Goal: Task Accomplishment & Management: Use online tool/utility

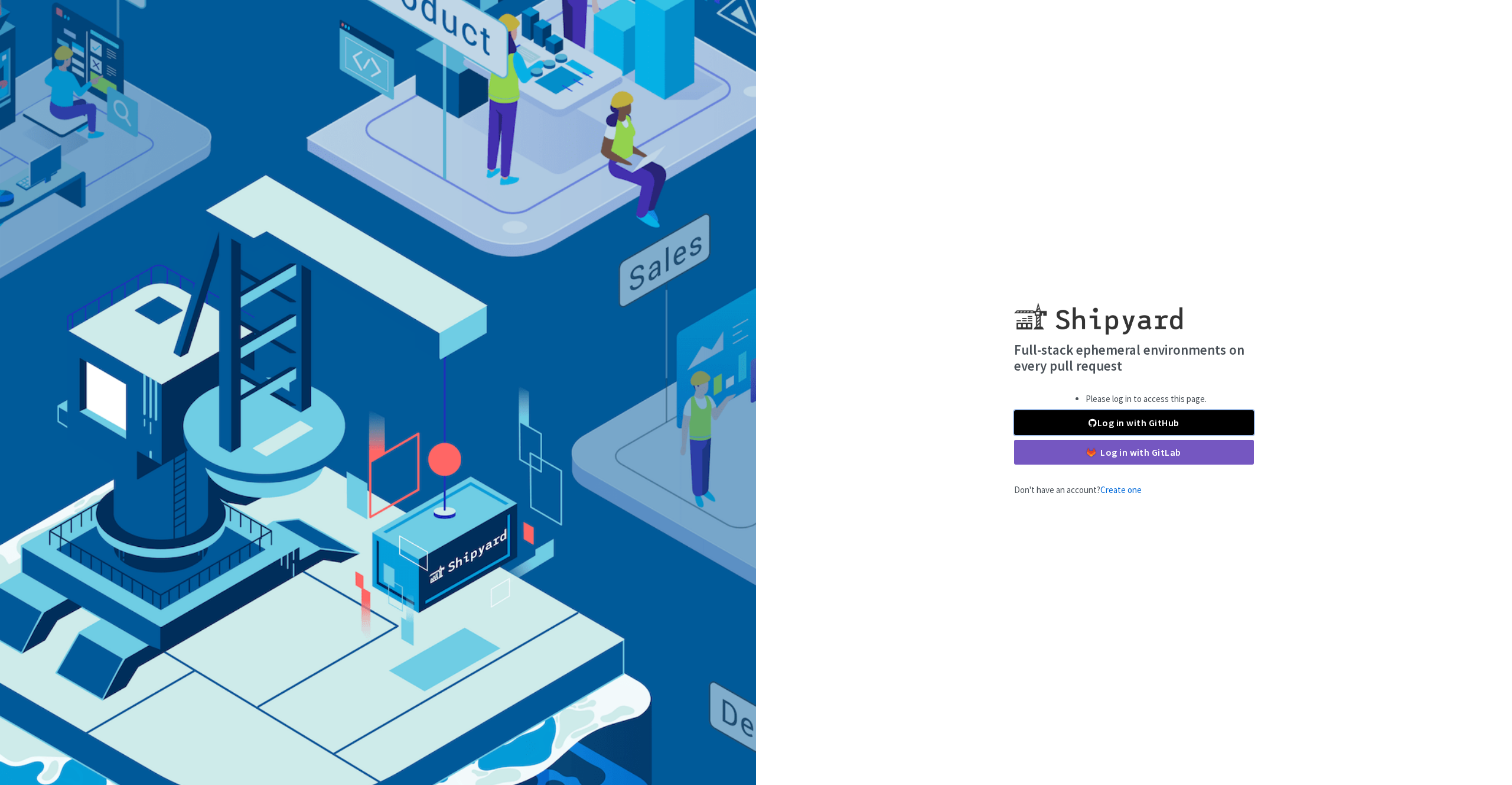
click at [1078, 426] on link "Log in with GitHub" at bounding box center [1133, 422] width 240 height 25
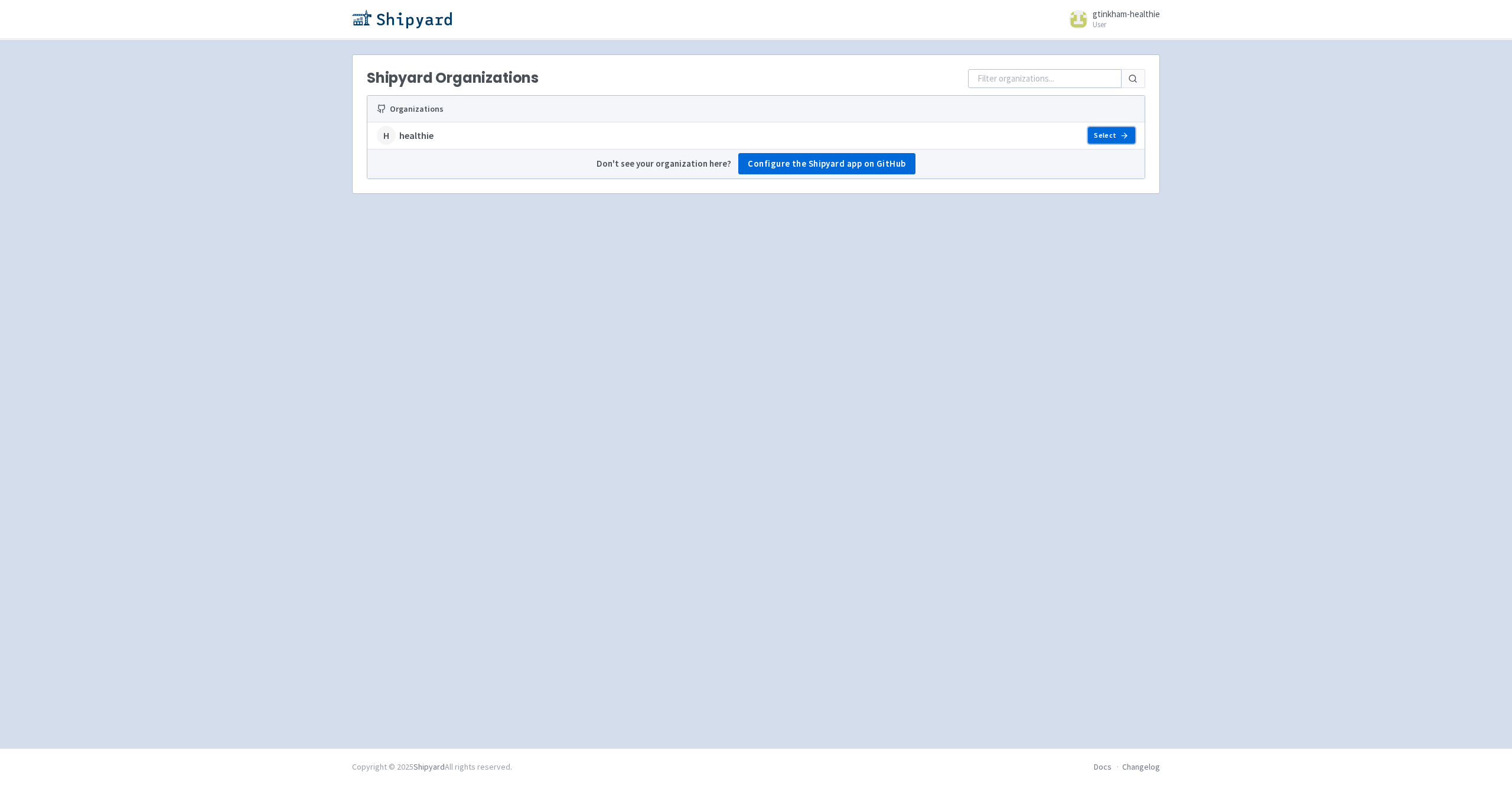
click at [1120, 129] on link "Select" at bounding box center [1111, 135] width 47 height 16
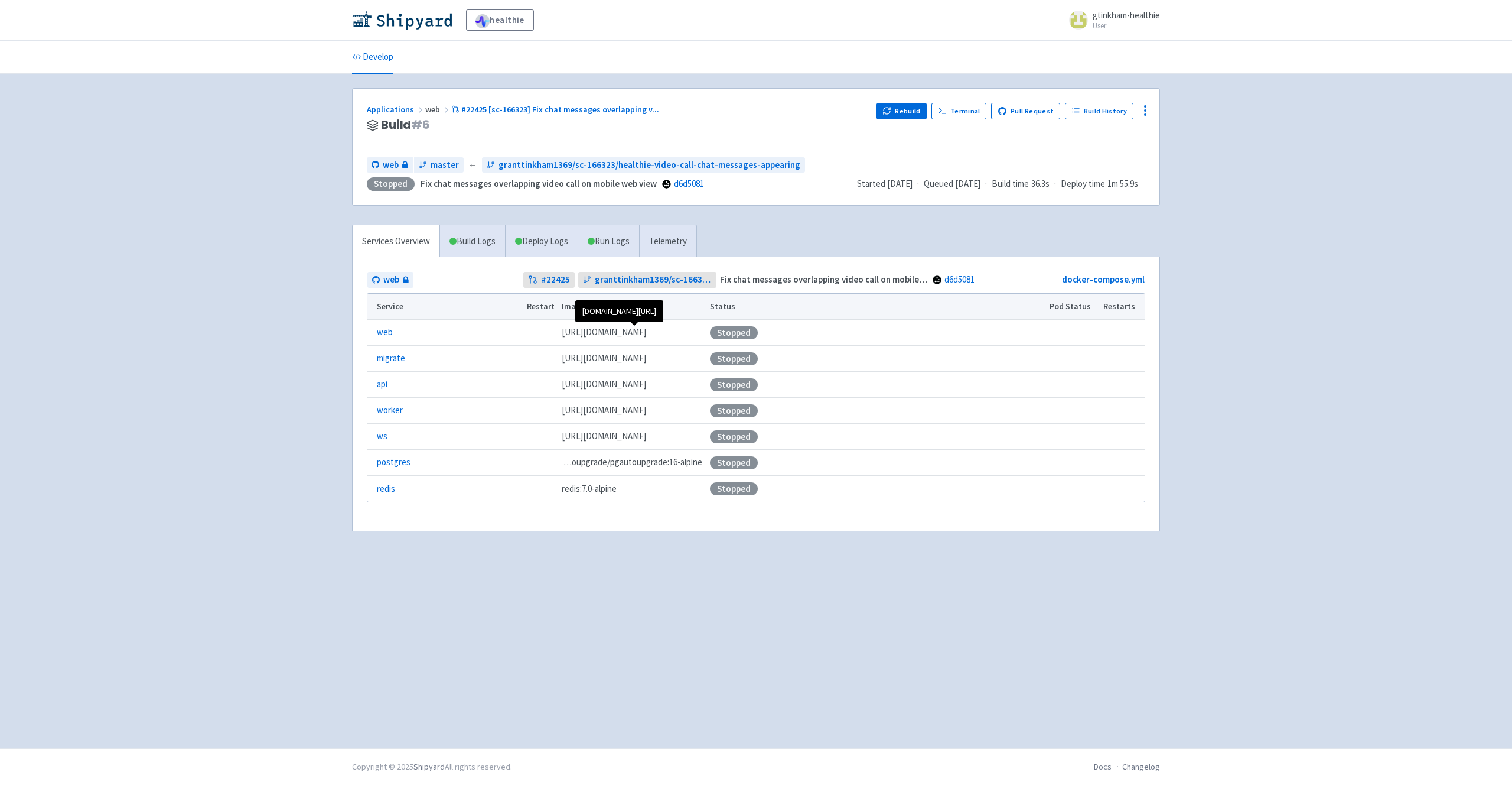
click at [647, 334] on span "ghcr.io/healthie/web-frontend-depot:d6d5081da25459c67667e7980032a0ecbfaf3fb7" at bounding box center [604, 332] width 84 height 14
click at [913, 113] on button "Rebuild" at bounding box center [902, 111] width 51 height 16
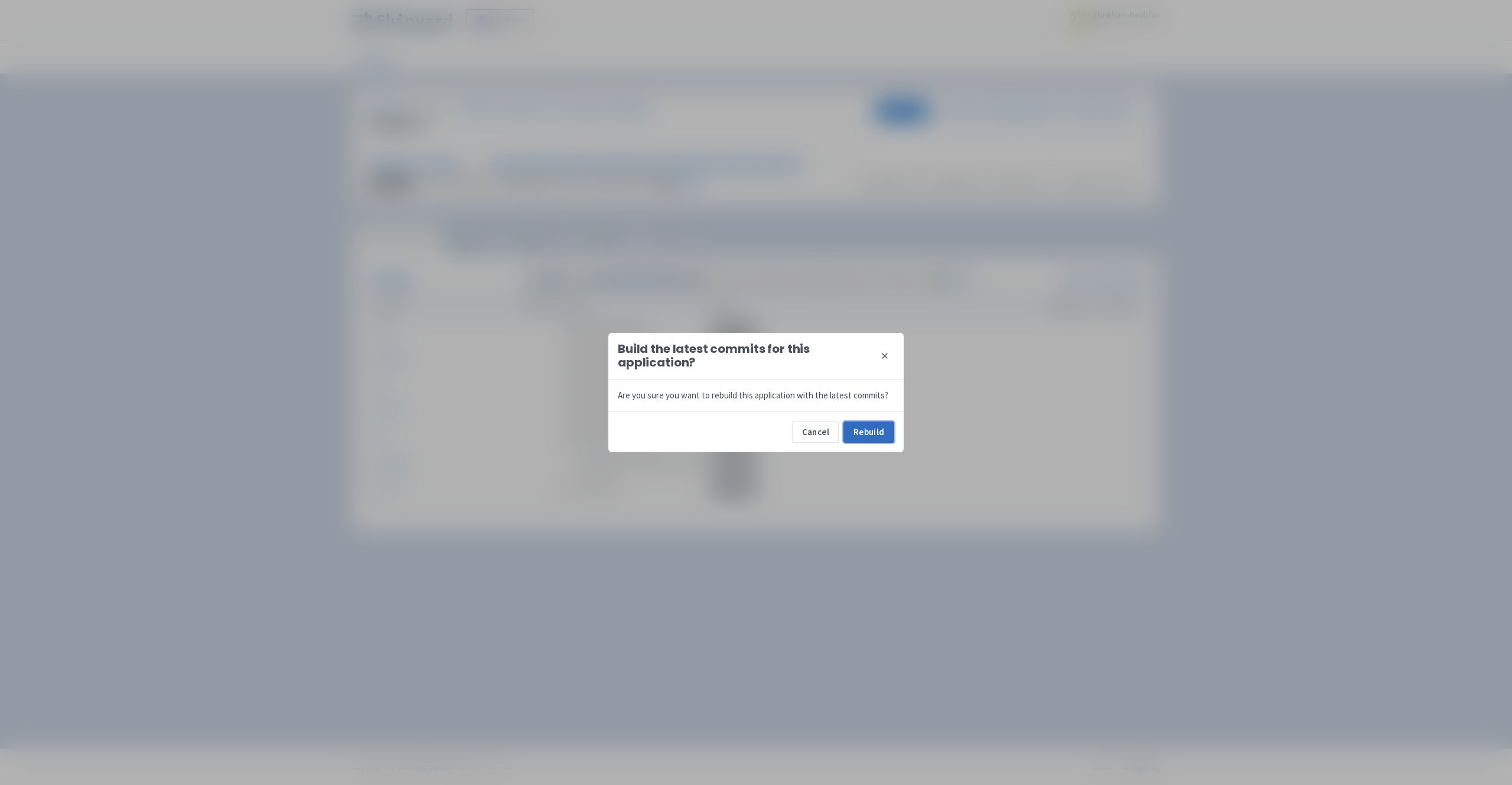
click at [879, 431] on button "Rebuild" at bounding box center [868, 431] width 51 height 21
